Goal: Task Accomplishment & Management: Manage account settings

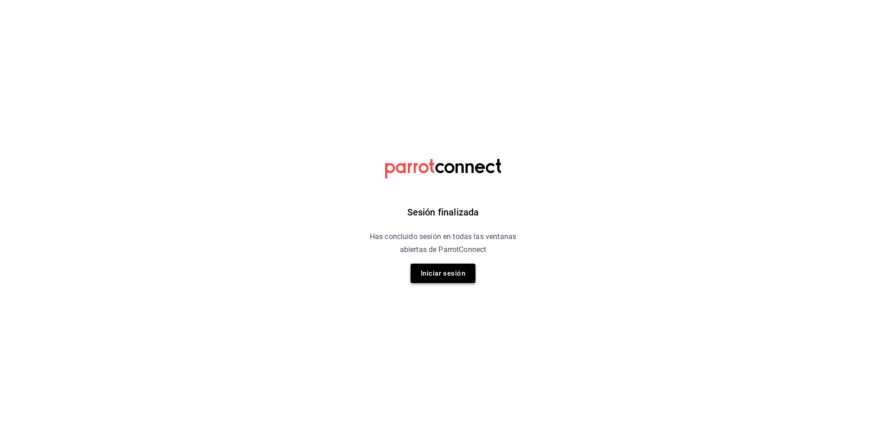
click at [435, 278] on button "Iniciar sesión" at bounding box center [442, 273] width 65 height 19
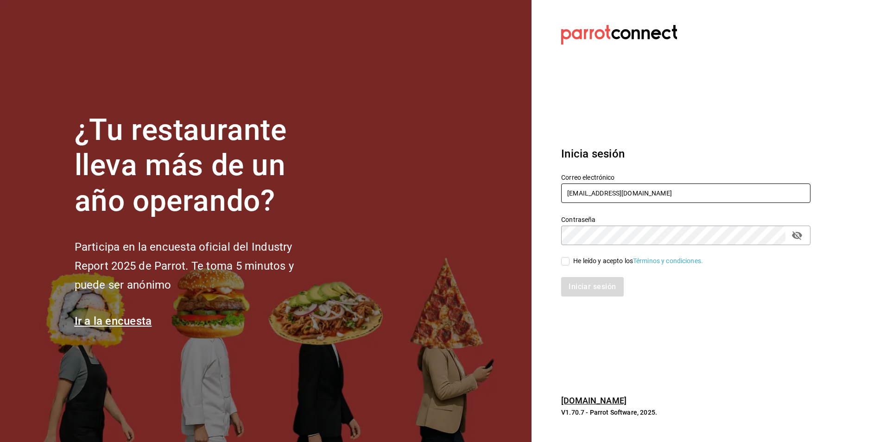
click at [773, 190] on input "[EMAIL_ADDRESS][DOMAIN_NAME]" at bounding box center [685, 192] width 249 height 19
type input "[EMAIL_ADDRESS][DOMAIN_NAME]"
click at [563, 265] on input "He leído y acepto los Términos y condiciones." at bounding box center [565, 261] width 8 height 8
checkbox input "true"
click at [569, 286] on button "Iniciar sesión" at bounding box center [592, 286] width 63 height 19
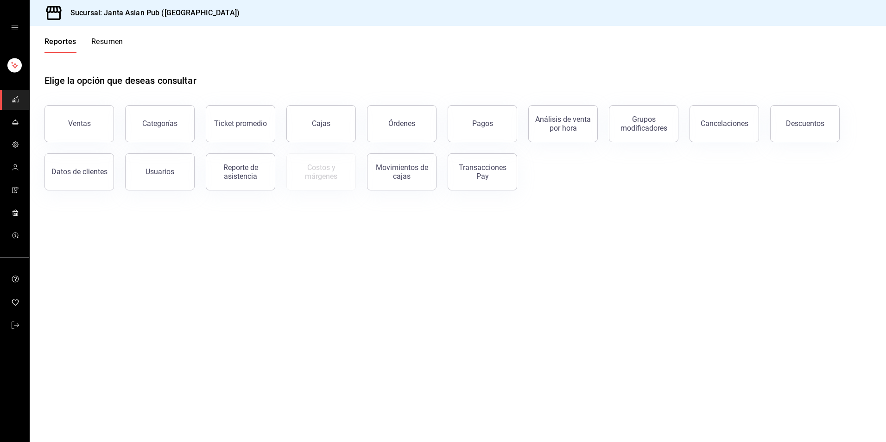
click at [119, 42] on button "Resumen" at bounding box center [107, 45] width 32 height 16
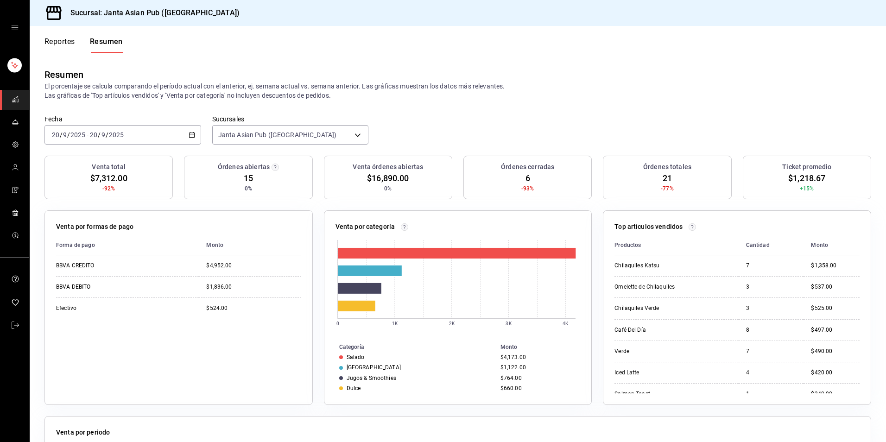
click at [191, 138] on icon "button" at bounding box center [192, 135] width 6 height 6
click at [51, 184] on li "Ayer" at bounding box center [88, 183] width 87 height 21
